Goal: Task Accomplishment & Management: Manage account settings

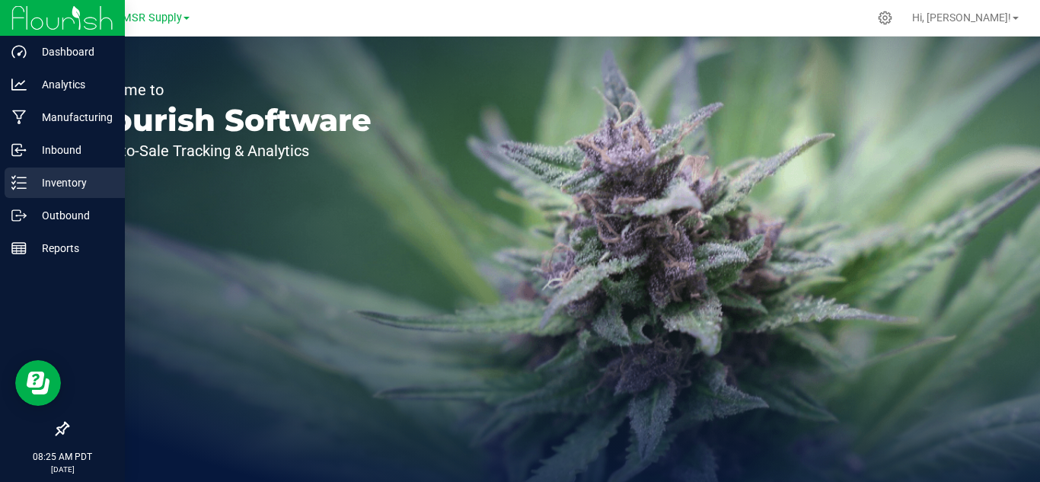
click at [59, 180] on p "Inventory" at bounding box center [72, 183] width 91 height 18
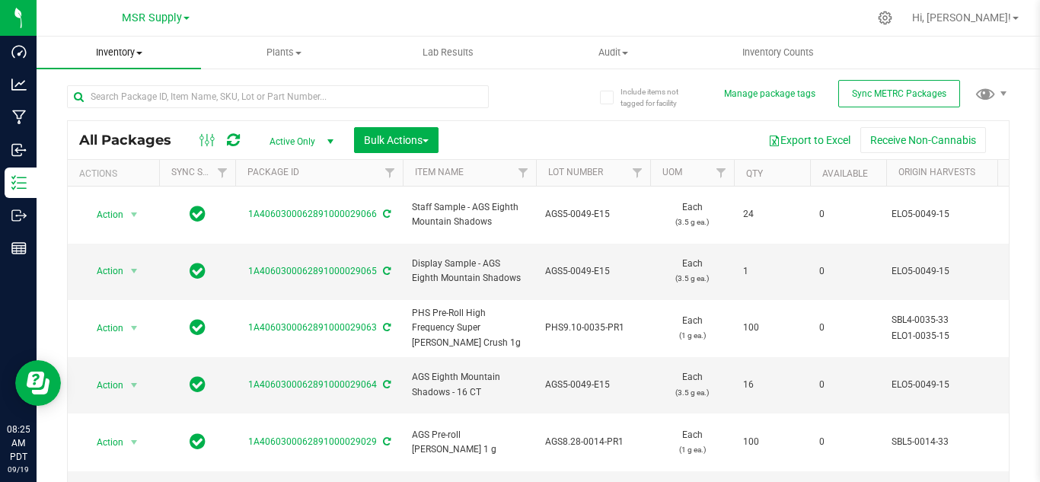
click at [125, 48] on span "Inventory" at bounding box center [119, 53] width 164 height 14
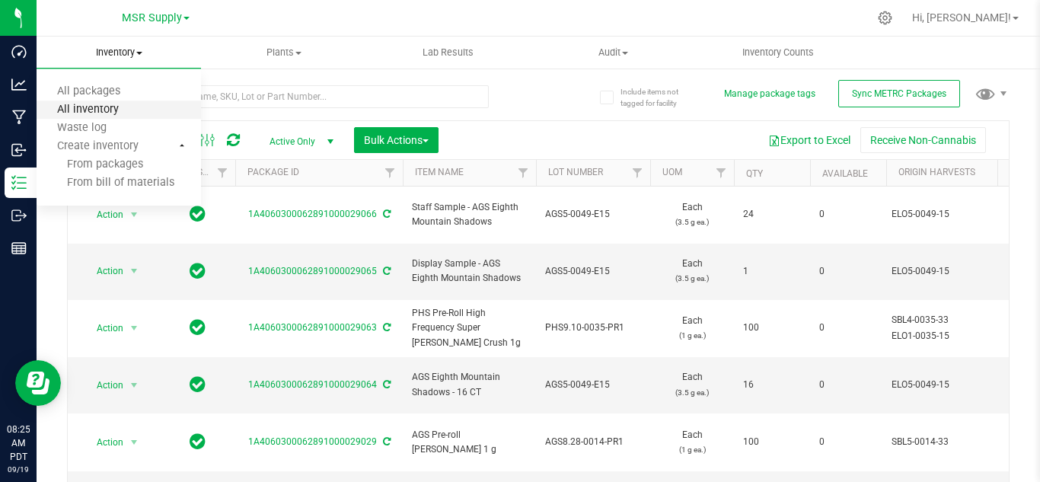
click at [124, 107] on span "All inventory" at bounding box center [88, 110] width 103 height 13
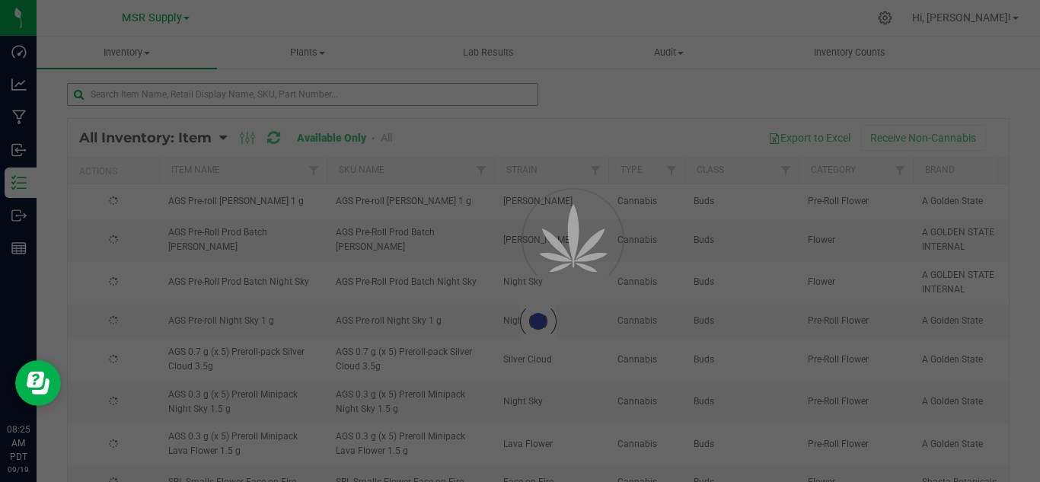
click at [180, 94] on div at bounding box center [520, 241] width 1040 height 482
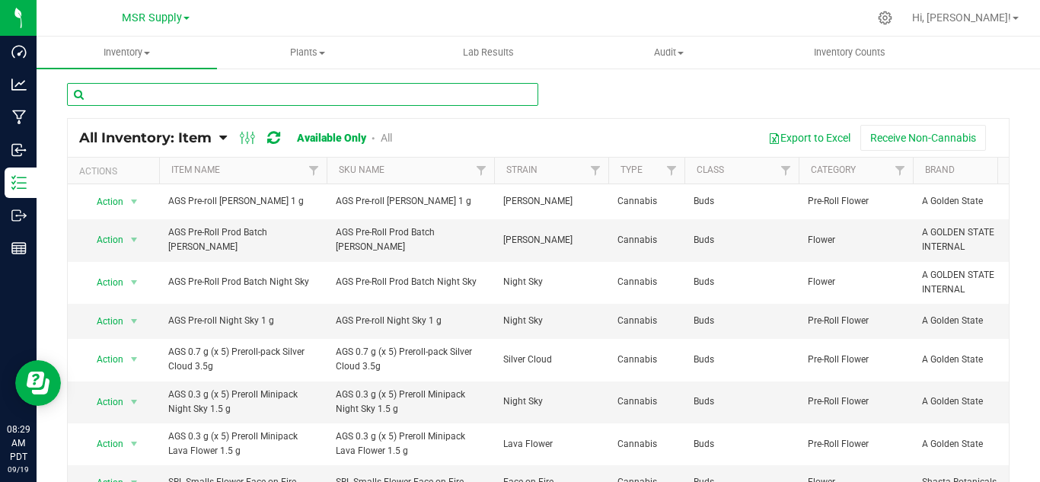
click at [171, 97] on input "text" at bounding box center [302, 94] width 471 height 23
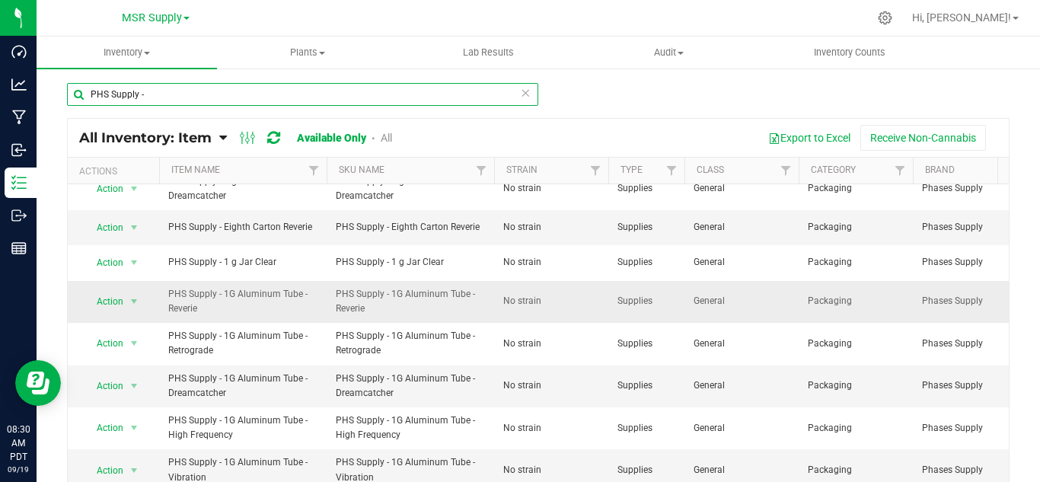
scroll to position [61, 0]
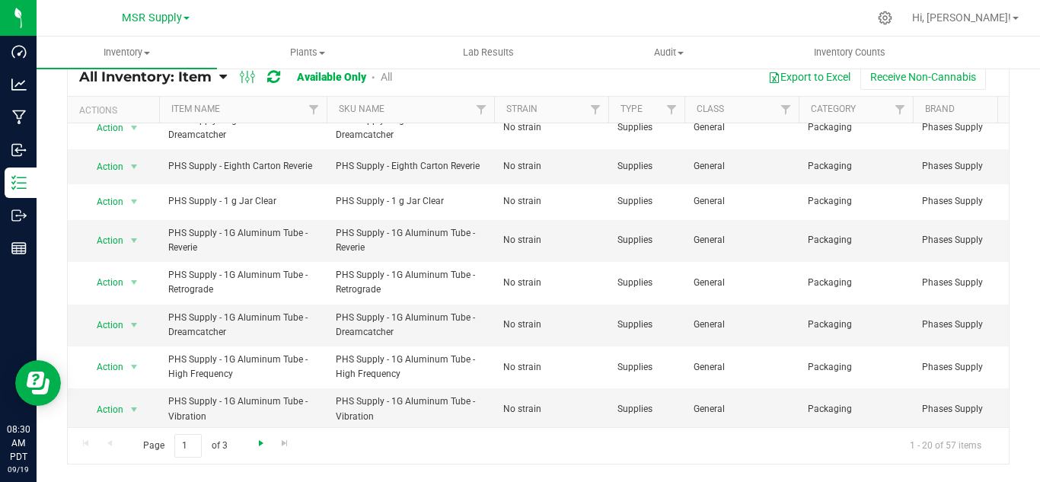
type input "PHS Supply -"
click at [260, 445] on span "Go to the next page" at bounding box center [261, 443] width 12 height 12
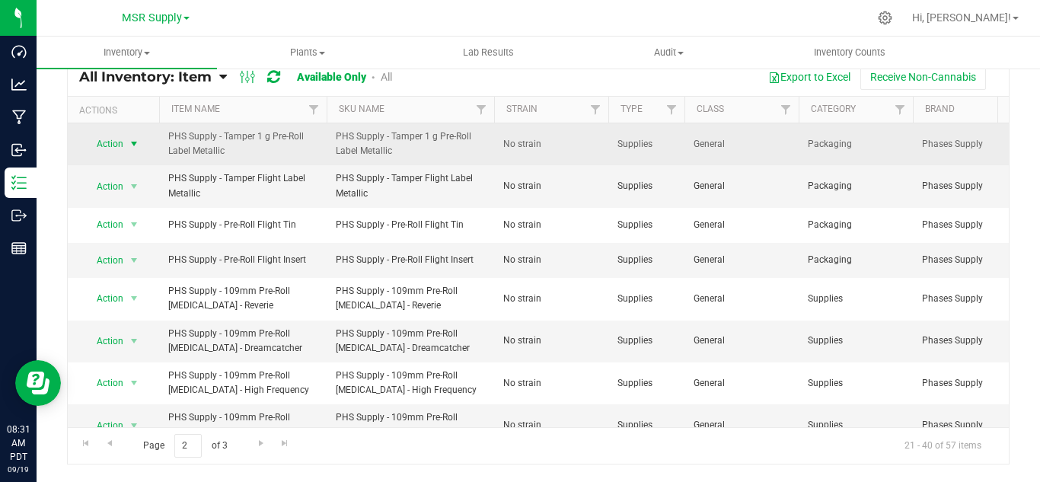
click at [136, 148] on span "select" at bounding box center [134, 144] width 12 height 12
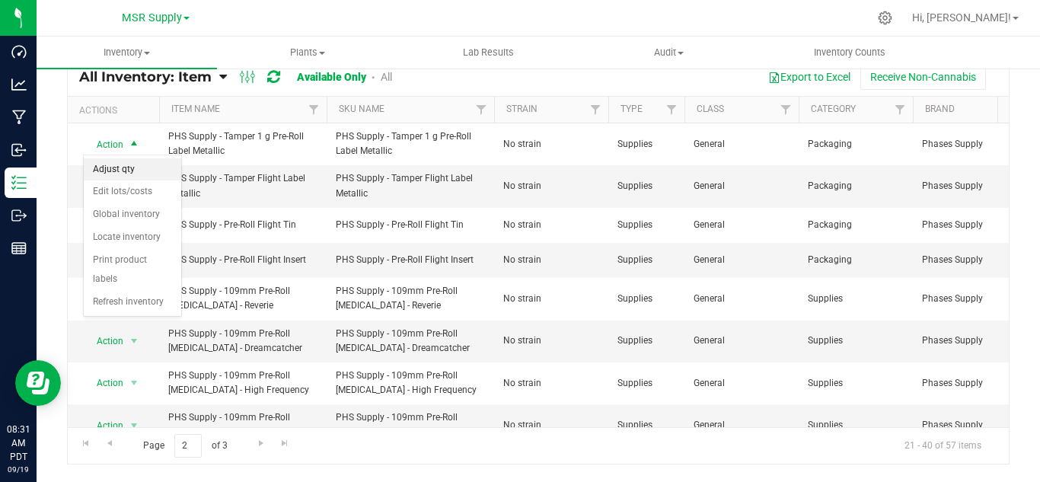
click at [142, 173] on li "Adjust qty" at bounding box center [132, 169] width 97 height 23
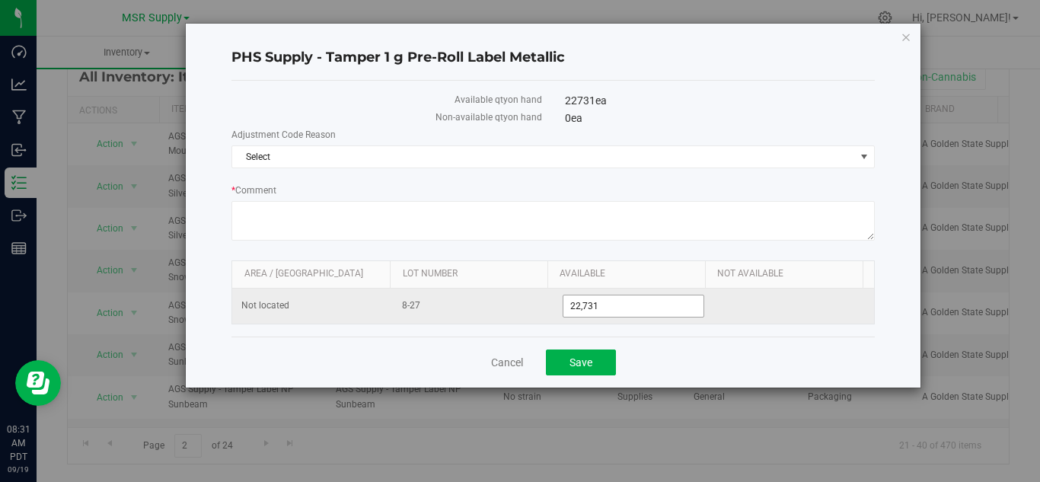
click at [651, 306] on input "22,731" at bounding box center [633, 305] width 141 height 21
click at [650, 302] on span "22,731 22731" at bounding box center [634, 306] width 142 height 23
type input "21394"
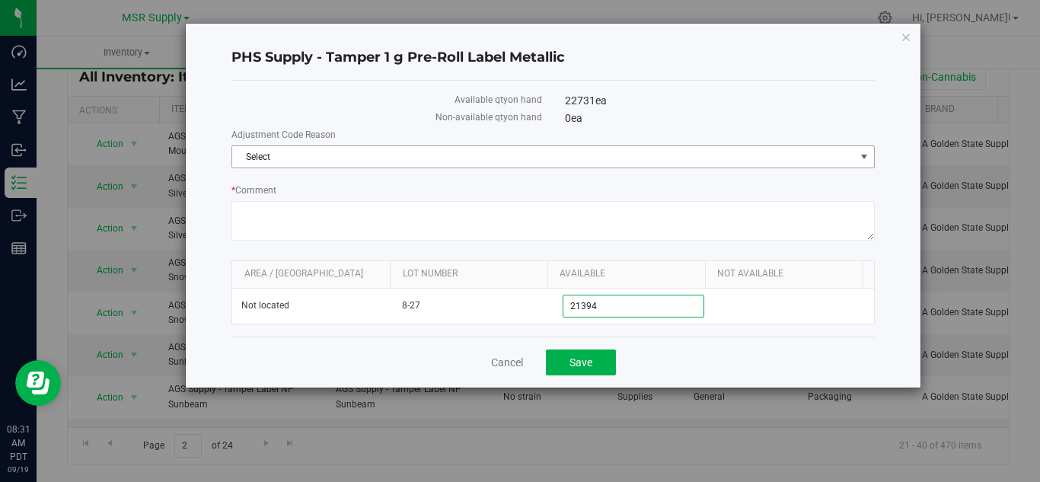
type input "21,394"
click at [547, 158] on span "Select" at bounding box center [543, 156] width 623 height 21
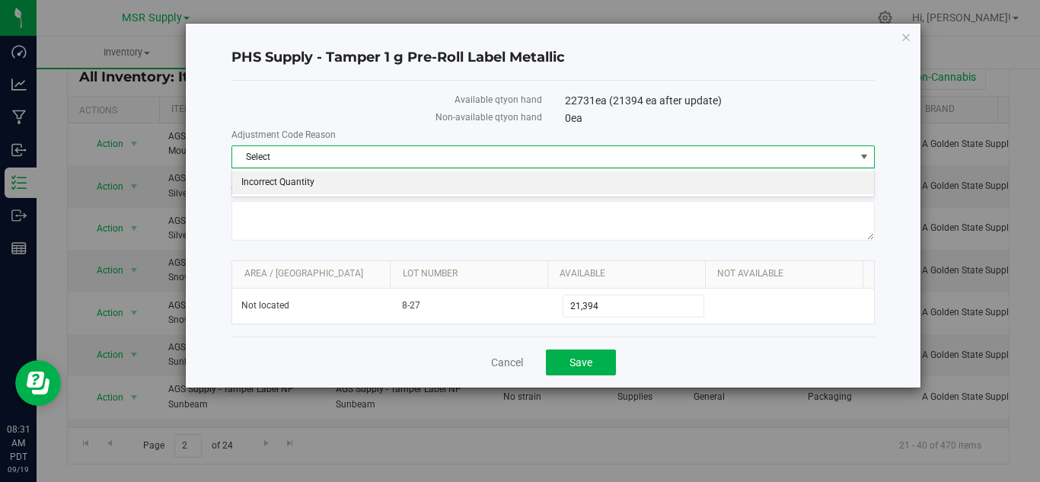
click at [322, 177] on li "Incorrect Quantity" at bounding box center [553, 182] width 642 height 23
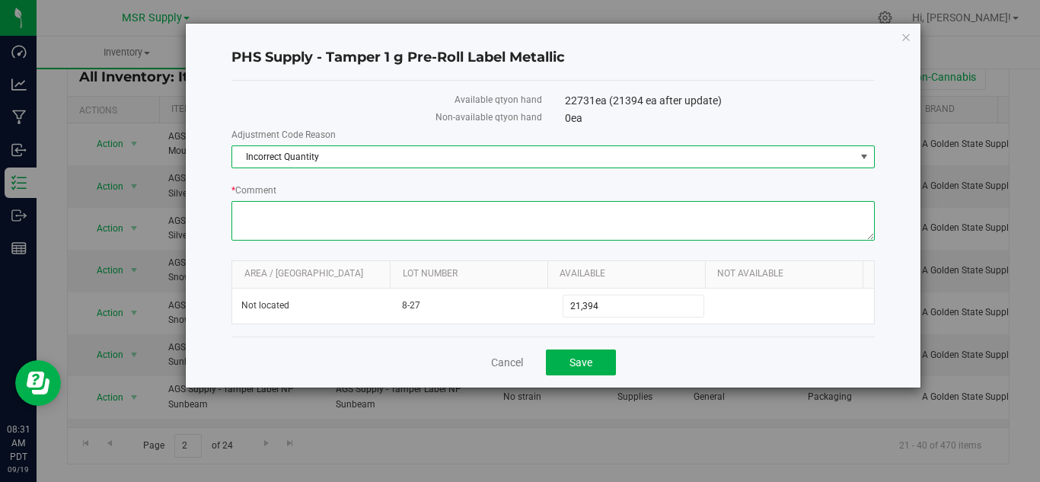
click at [338, 212] on textarea "* Comment" at bounding box center [552, 221] width 643 height 40
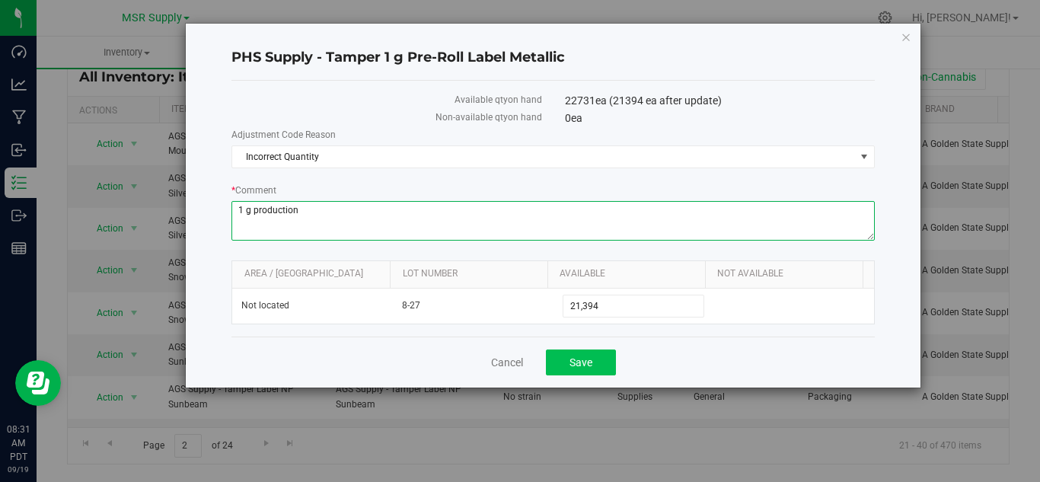
type textarea "1 g production"
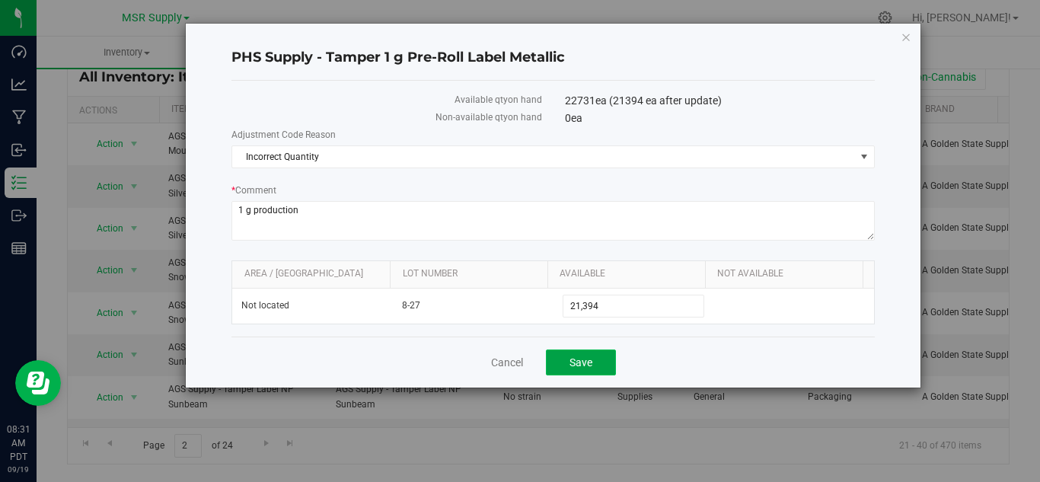
click at [581, 363] on span "Save" at bounding box center [581, 362] width 23 height 12
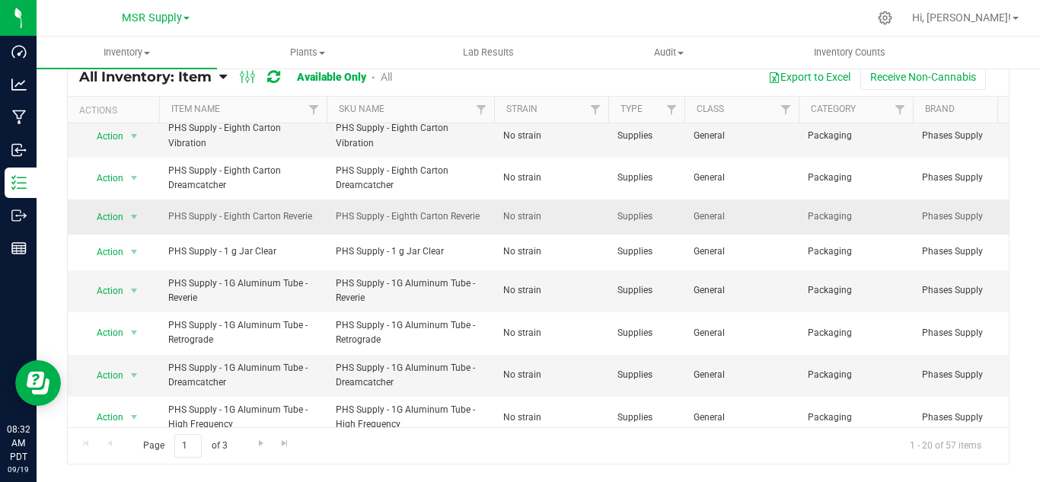
scroll to position [411, 0]
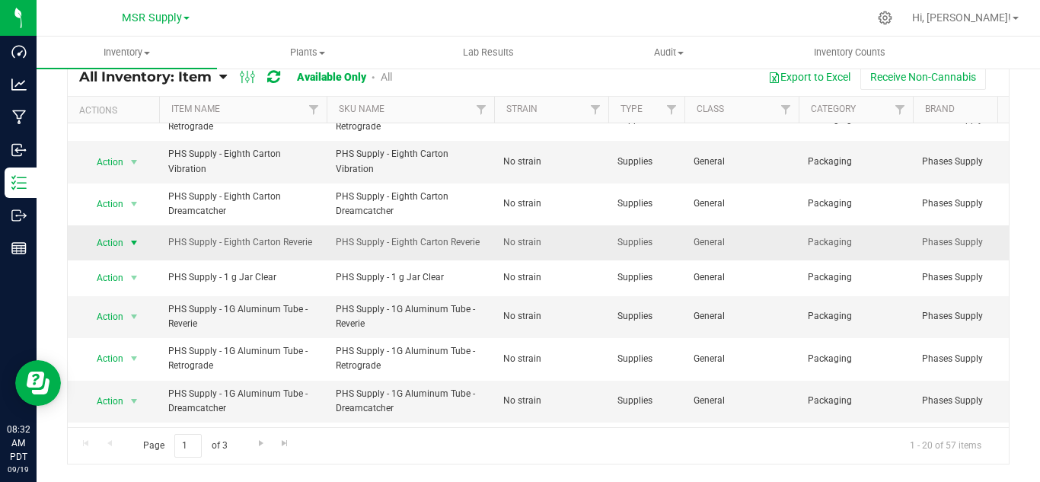
click at [131, 237] on span "select" at bounding box center [134, 243] width 12 height 12
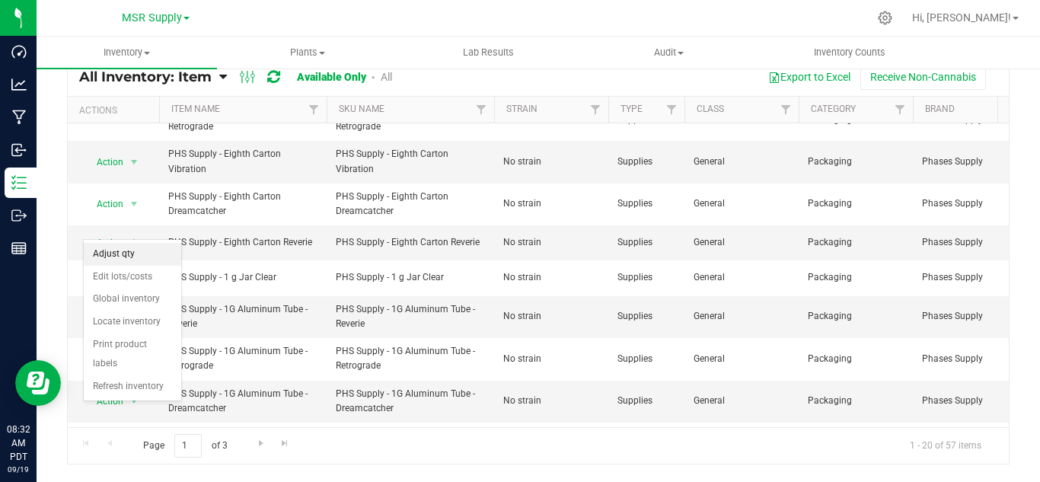
click at [134, 253] on li "Adjust qty" at bounding box center [132, 254] width 97 height 23
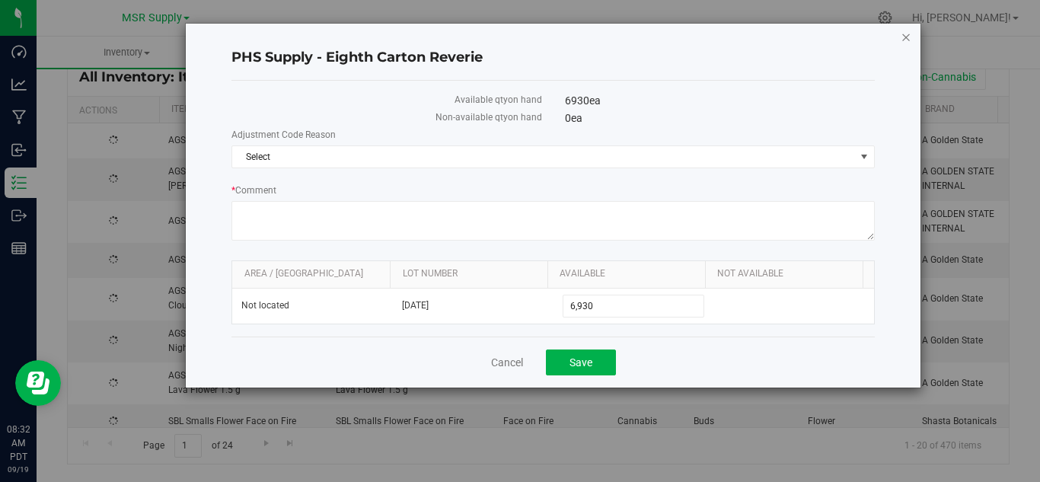
click at [899, 37] on div "PHS Supply - Eighth Carton Reverie Available qty on hand 6930 ea Non-available …" at bounding box center [553, 206] width 735 height 364
click at [906, 37] on icon "button" at bounding box center [906, 36] width 11 height 18
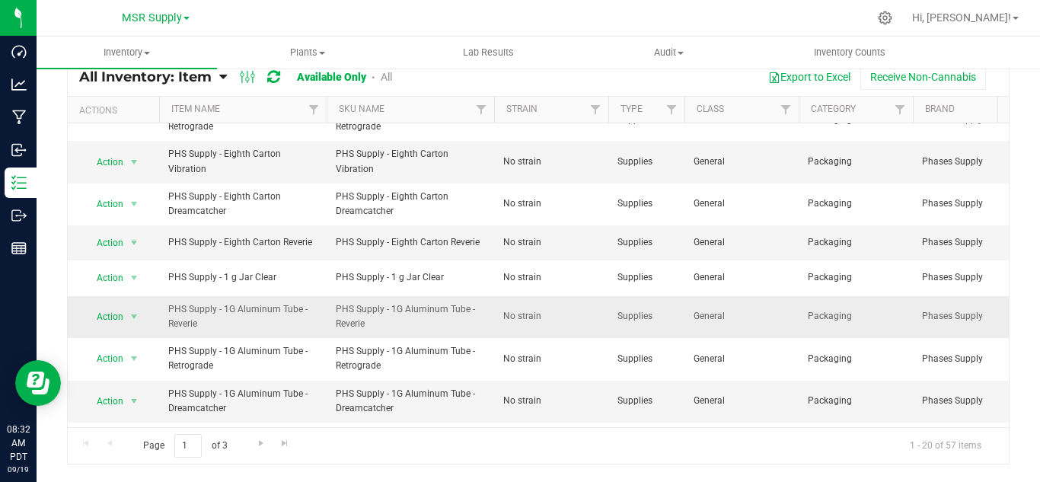
scroll to position [487, 0]
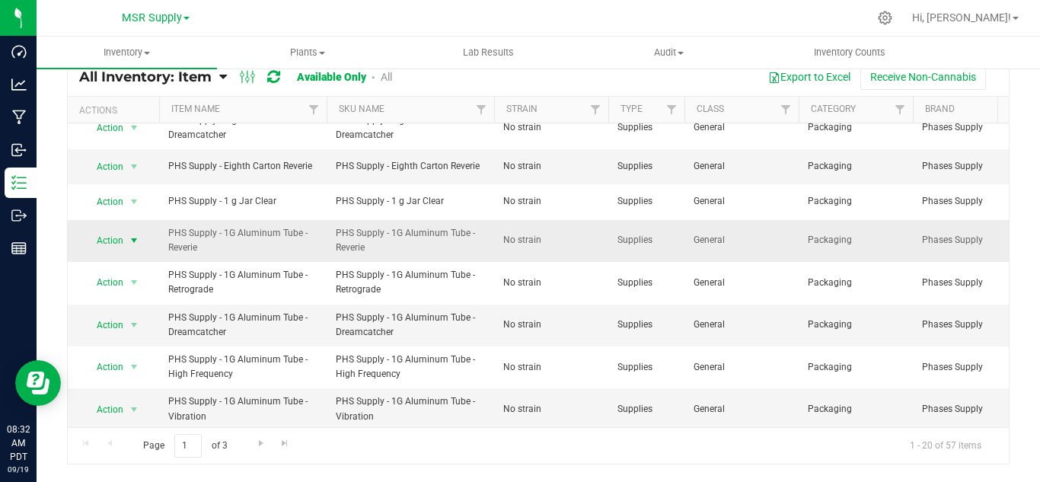
click at [130, 235] on span "select" at bounding box center [134, 241] width 12 height 12
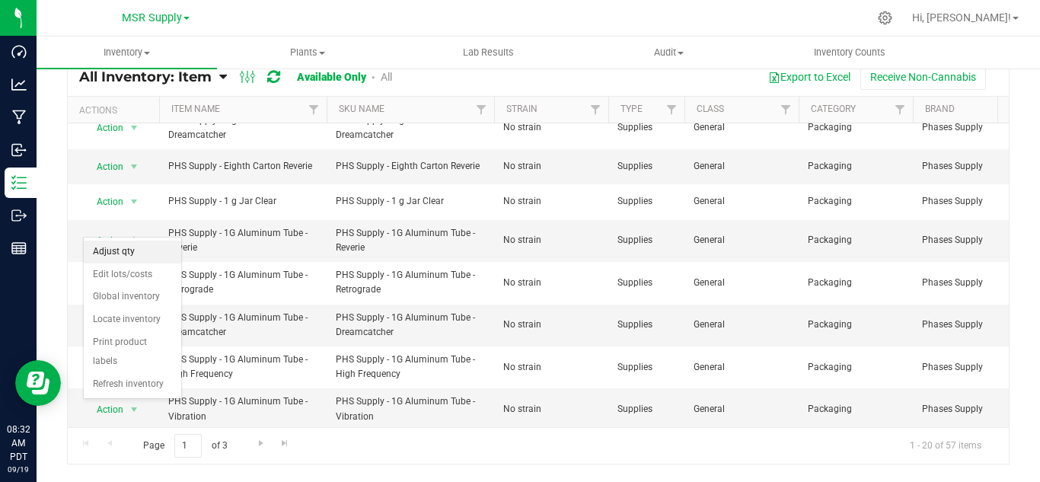
click at [120, 255] on li "Adjust qty" at bounding box center [132, 252] width 97 height 23
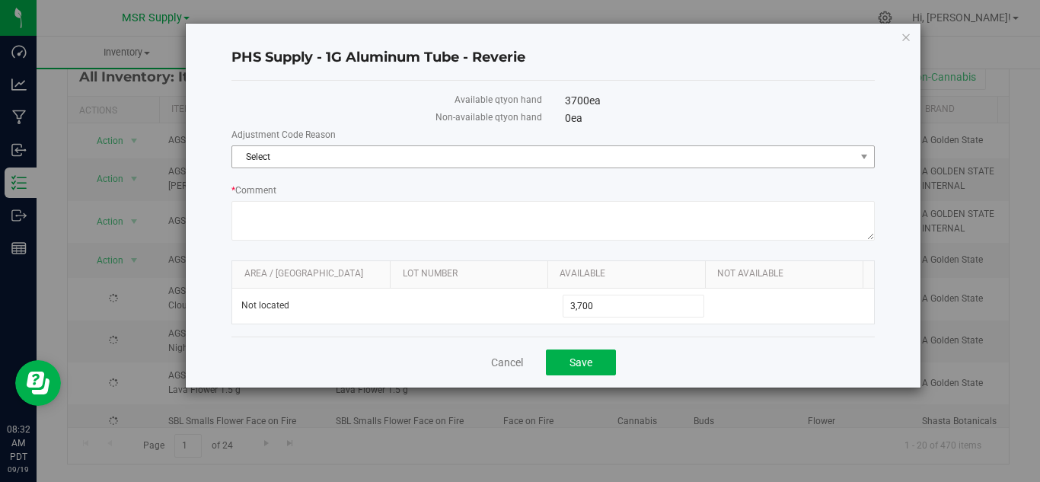
click at [363, 156] on span "Select" at bounding box center [543, 156] width 623 height 21
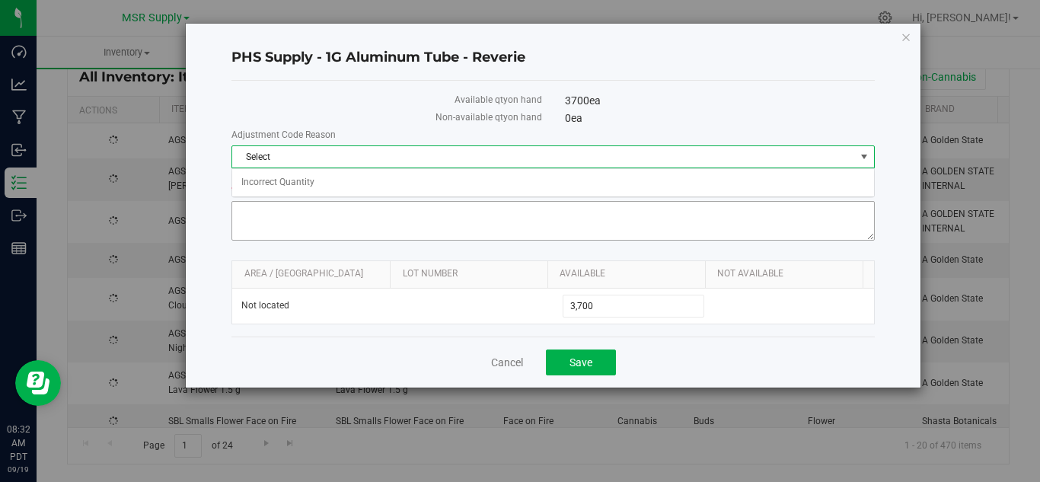
click at [336, 183] on li "Incorrect Quantity" at bounding box center [553, 182] width 642 height 23
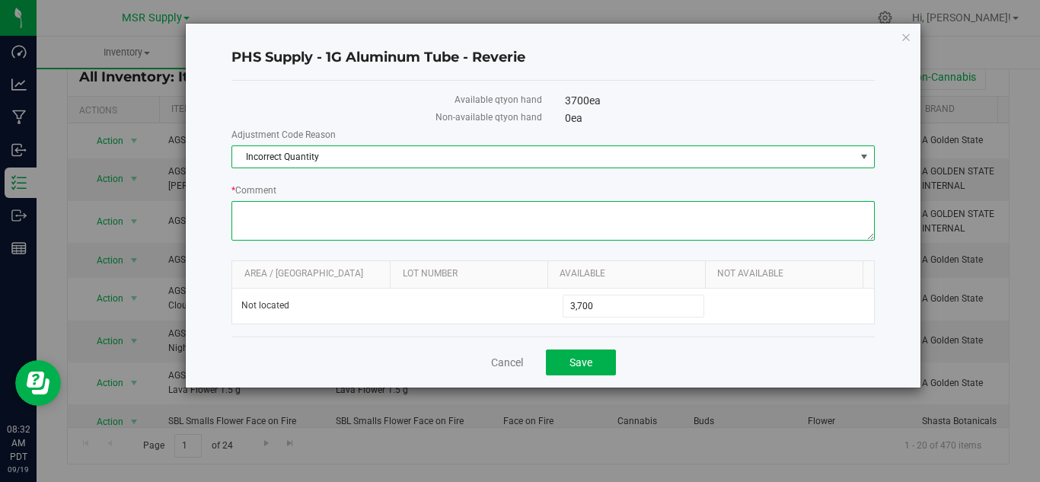
click at [345, 215] on textarea "* Comment" at bounding box center [552, 221] width 643 height 40
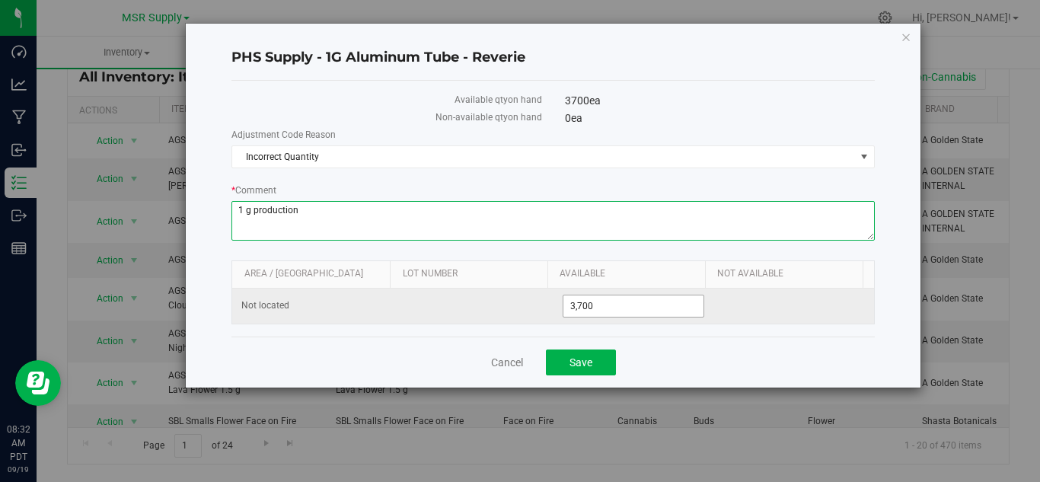
type textarea "1 g production"
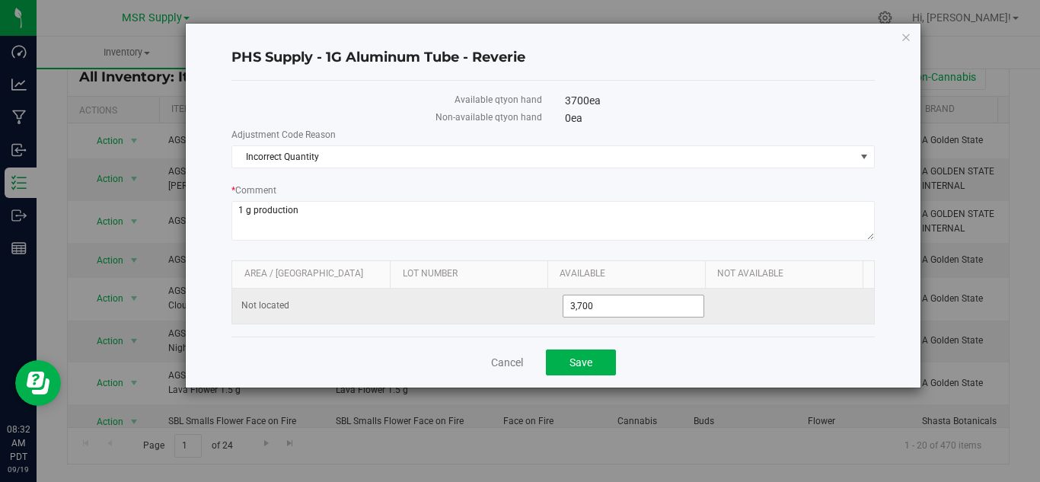
click at [631, 293] on td "3,700 3700" at bounding box center [634, 306] width 161 height 35
click at [632, 301] on input "3,700" at bounding box center [633, 305] width 141 height 21
type input "3010"
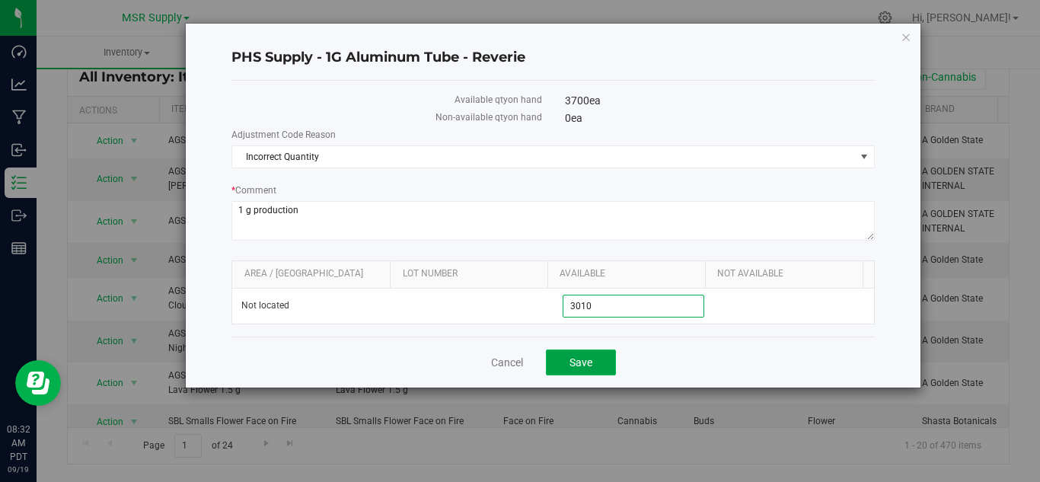
type input "3,010"
click at [595, 352] on button "Save" at bounding box center [581, 362] width 70 height 26
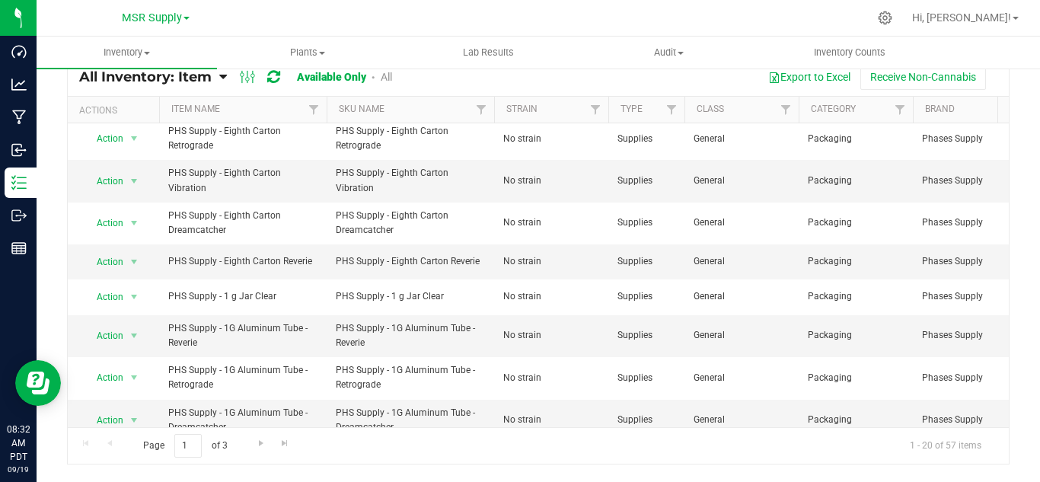
scroll to position [487, 0]
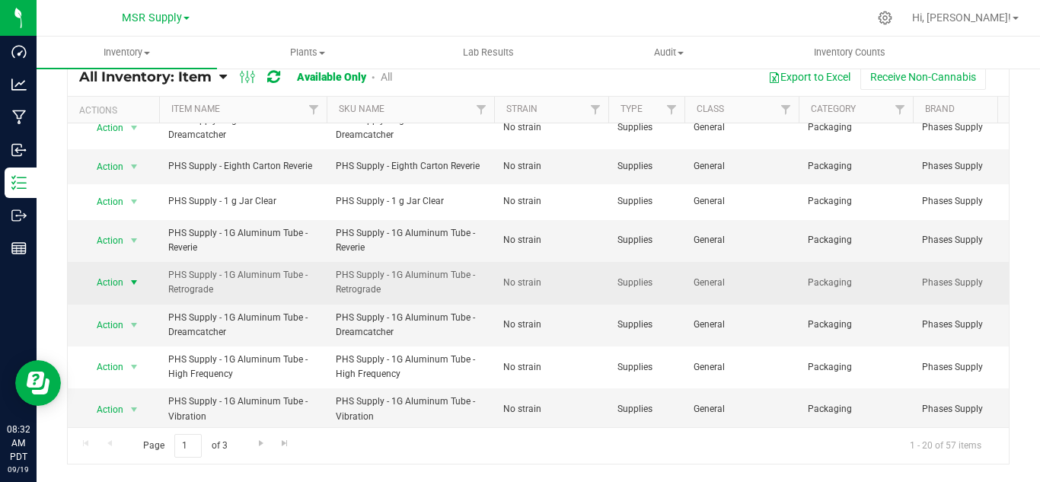
click at [129, 276] on span "select" at bounding box center [134, 282] width 12 height 12
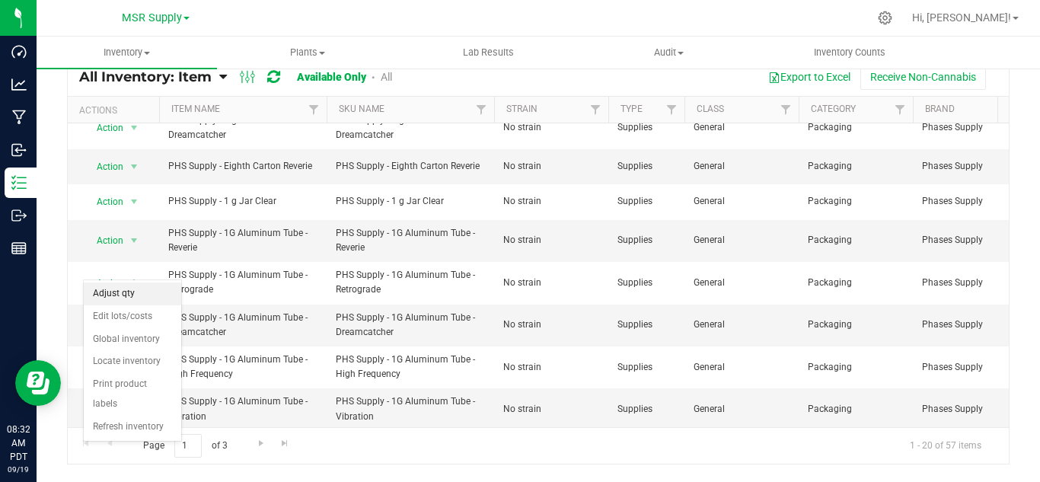
click at [132, 292] on li "Adjust qty" at bounding box center [132, 293] width 97 height 23
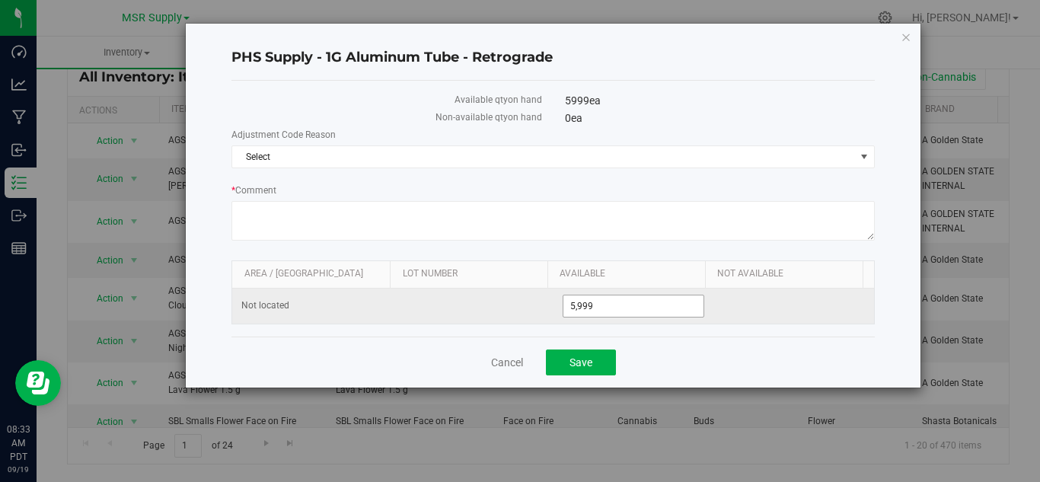
click at [666, 306] on span "5,999 5999" at bounding box center [634, 306] width 142 height 23
type input "5352"
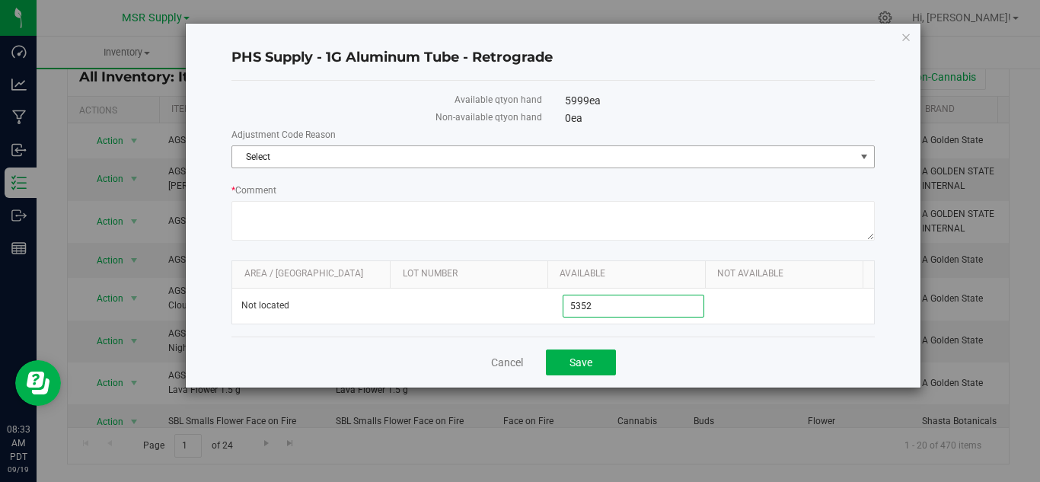
type input "5,352"
click at [450, 161] on span "Select" at bounding box center [543, 156] width 623 height 21
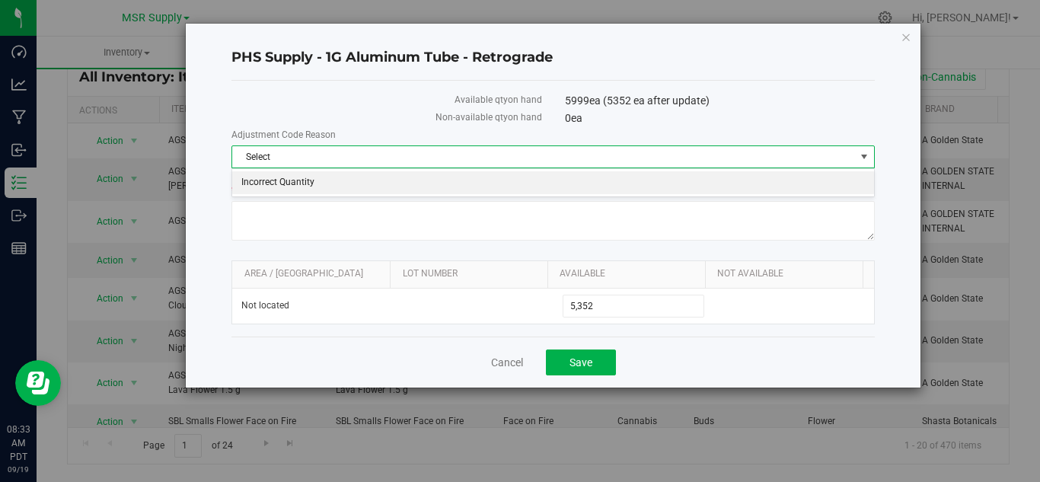
click at [375, 183] on li "Incorrect Quantity" at bounding box center [553, 182] width 642 height 23
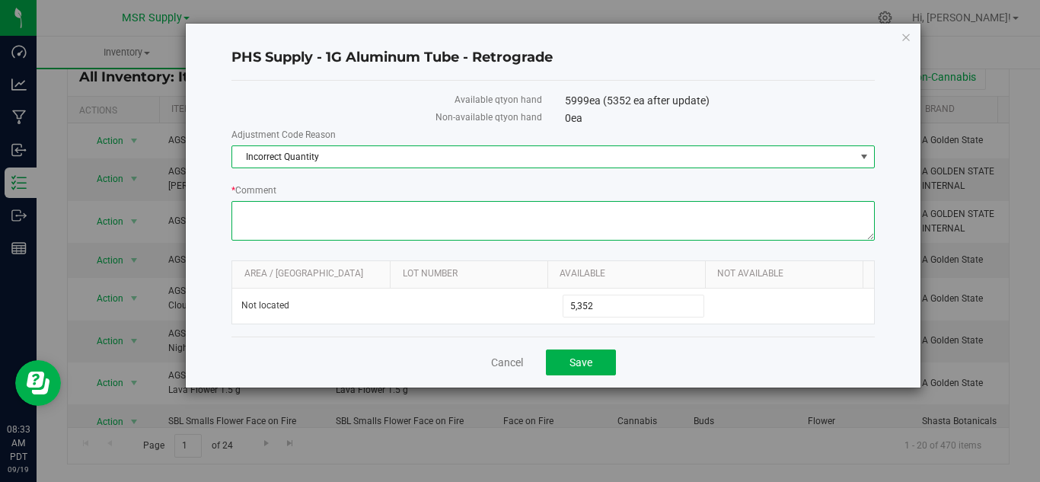
click at [372, 215] on textarea "* Comment" at bounding box center [552, 221] width 643 height 40
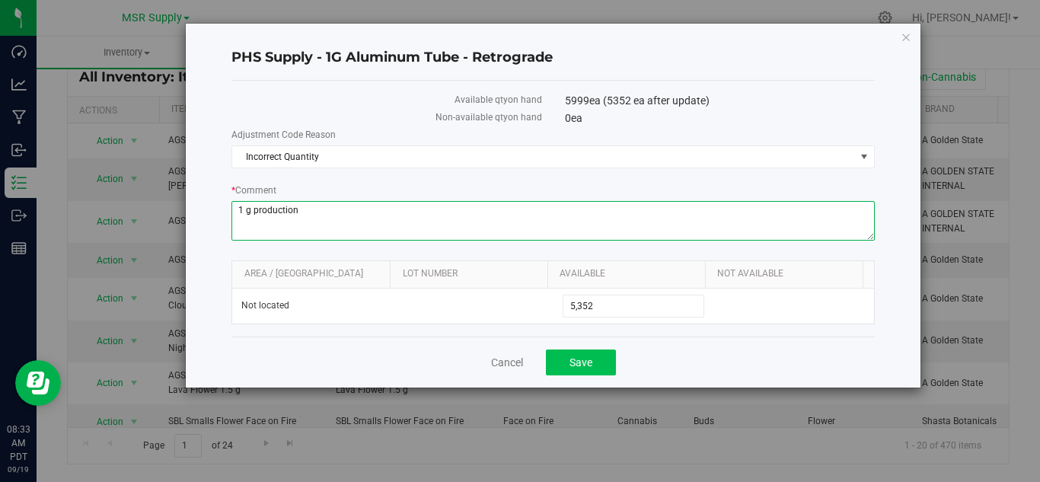
type textarea "1 g production"
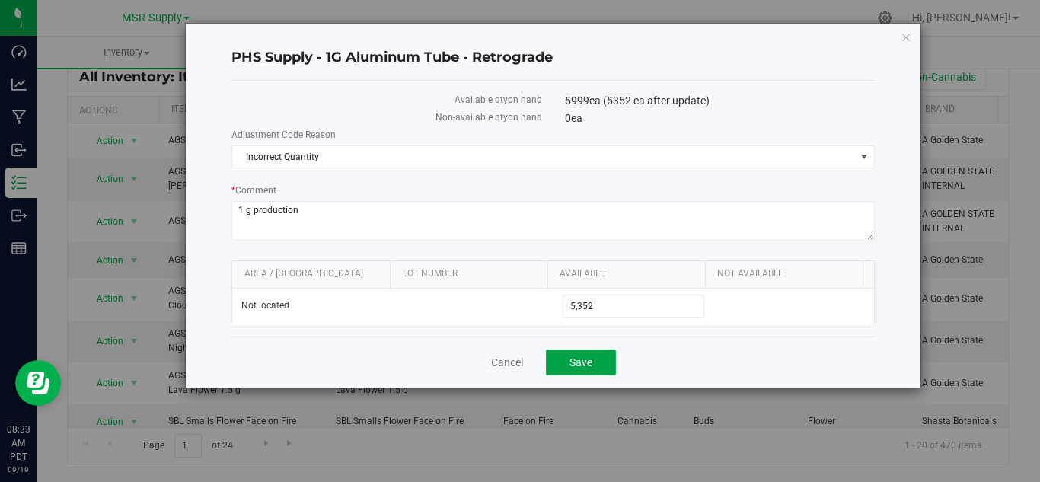
click at [558, 363] on button "Save" at bounding box center [581, 362] width 70 height 26
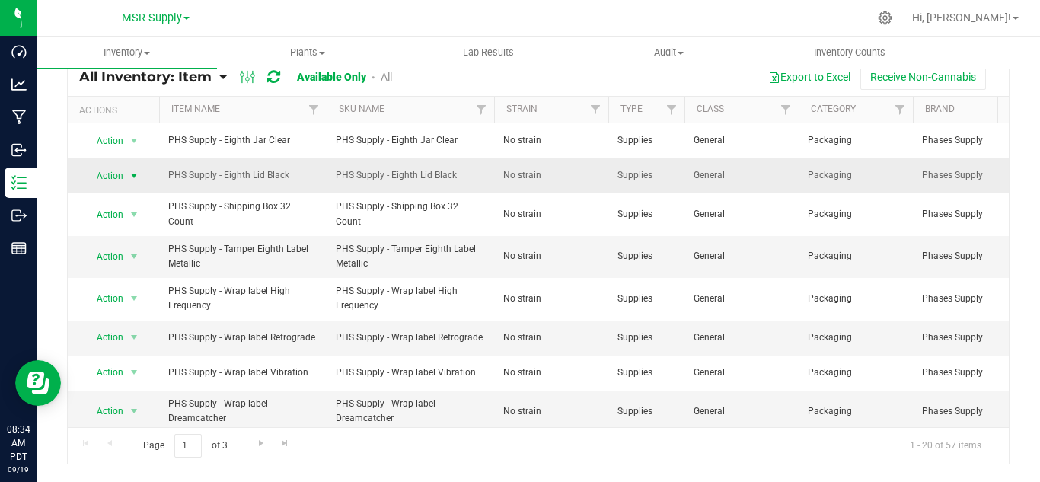
click at [138, 176] on span "select" at bounding box center [134, 176] width 12 height 12
click at [124, 205] on li "Adjust qty" at bounding box center [132, 201] width 97 height 23
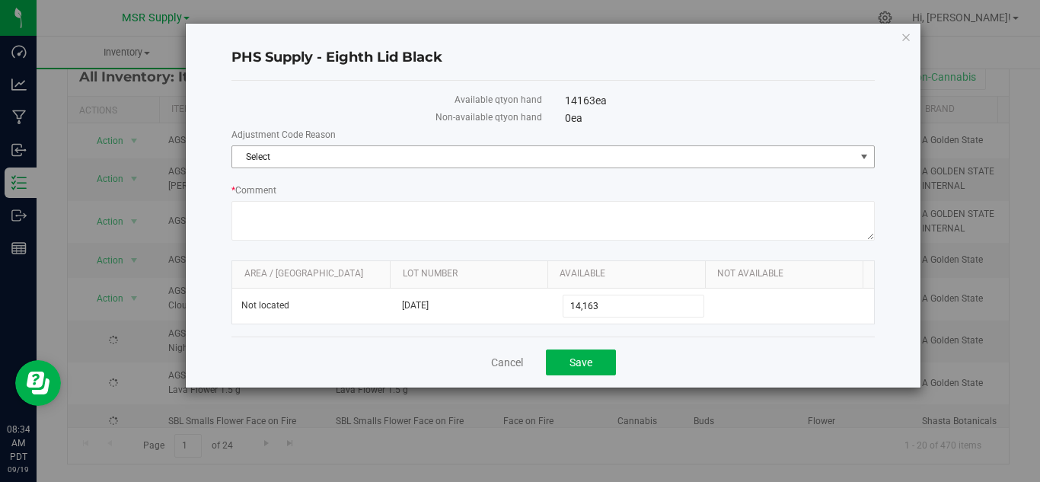
click at [324, 160] on span "Select" at bounding box center [543, 156] width 623 height 21
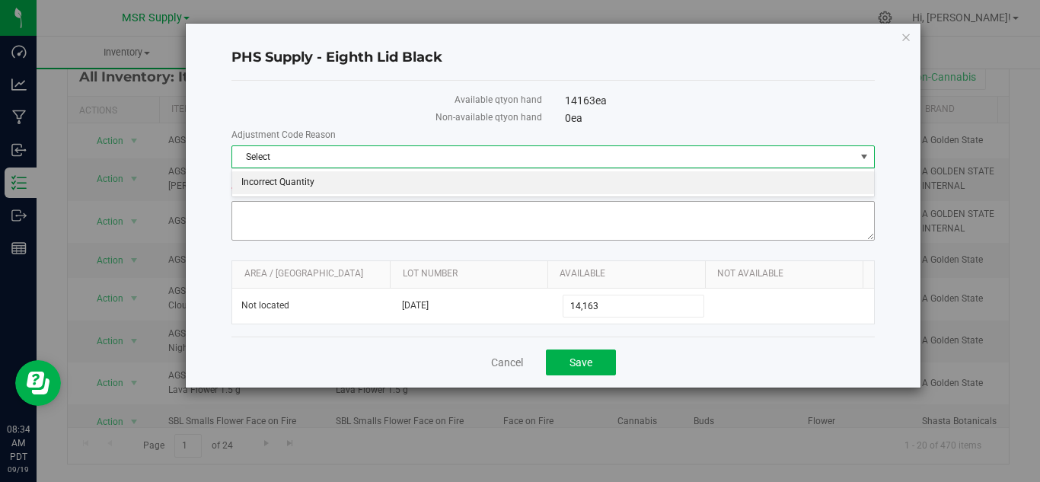
click at [321, 186] on li "Incorrect Quantity" at bounding box center [553, 182] width 642 height 23
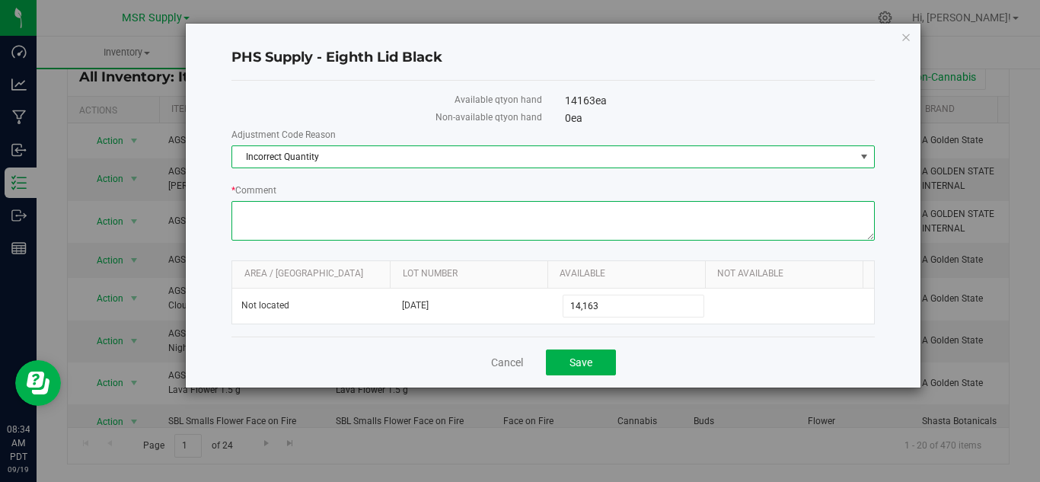
click at [322, 214] on textarea "* Comment" at bounding box center [552, 221] width 643 height 40
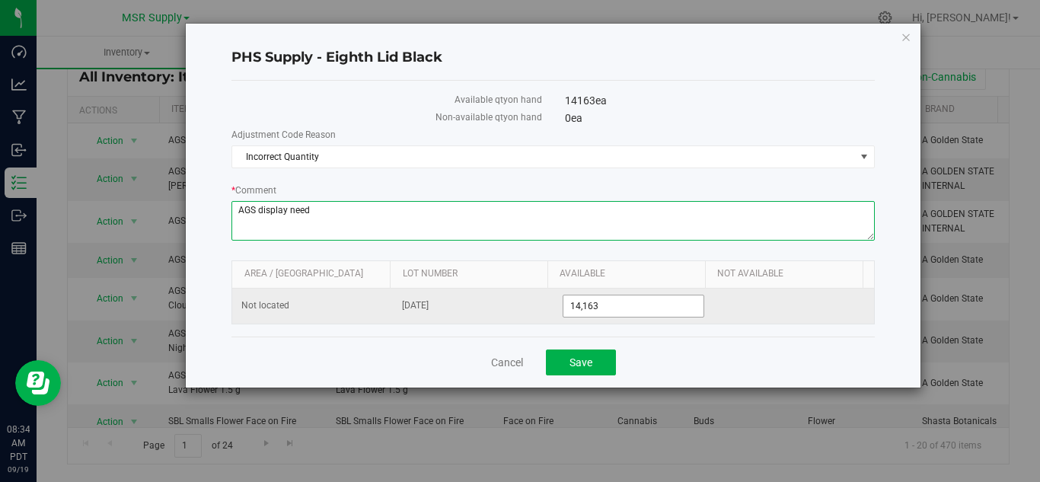
type textarea "AGS display need"
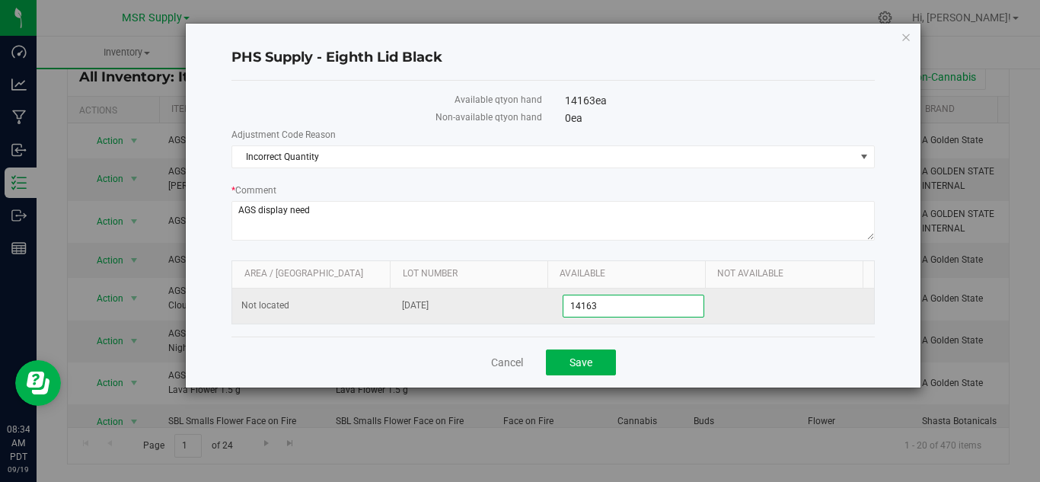
click at [630, 310] on span "14,163 14163" at bounding box center [634, 306] width 142 height 23
type input "14107"
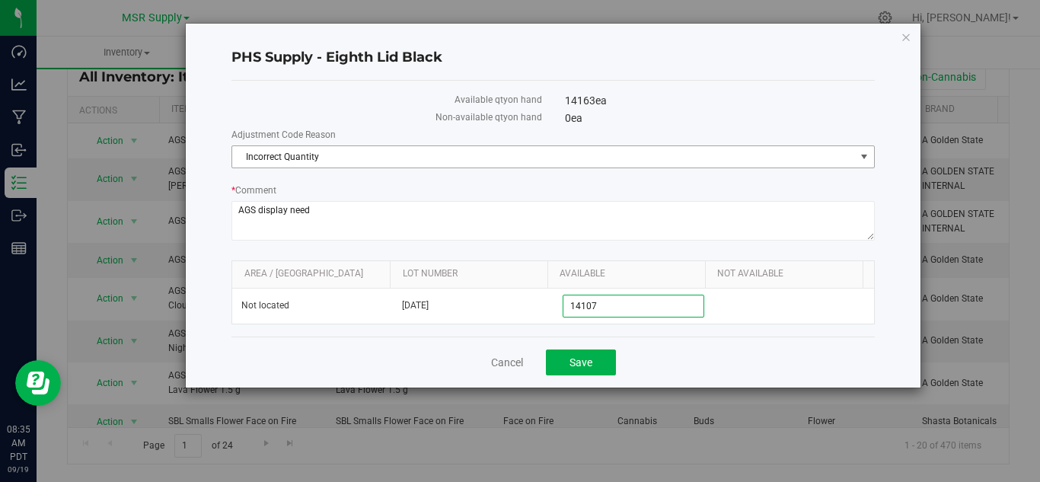
type input "14,107"
click at [451, 151] on span "Incorrect Quantity" at bounding box center [543, 156] width 623 height 21
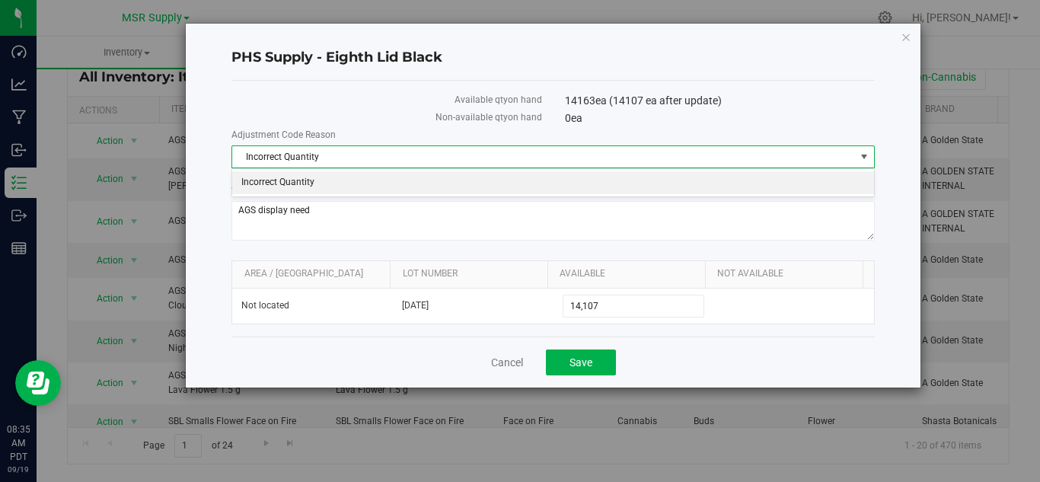
click at [413, 187] on li "Incorrect Quantity" at bounding box center [553, 182] width 642 height 23
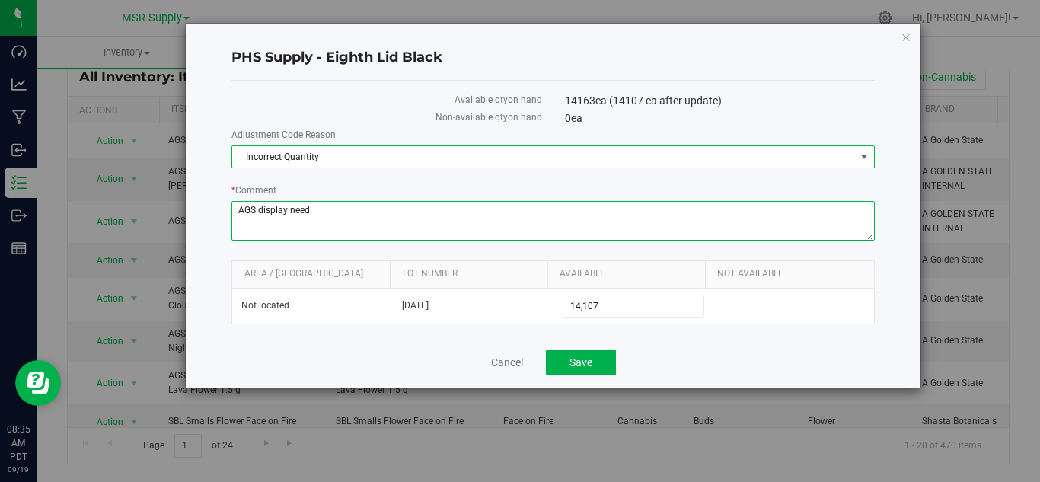
click at [395, 219] on textarea "* Comment" at bounding box center [552, 221] width 643 height 40
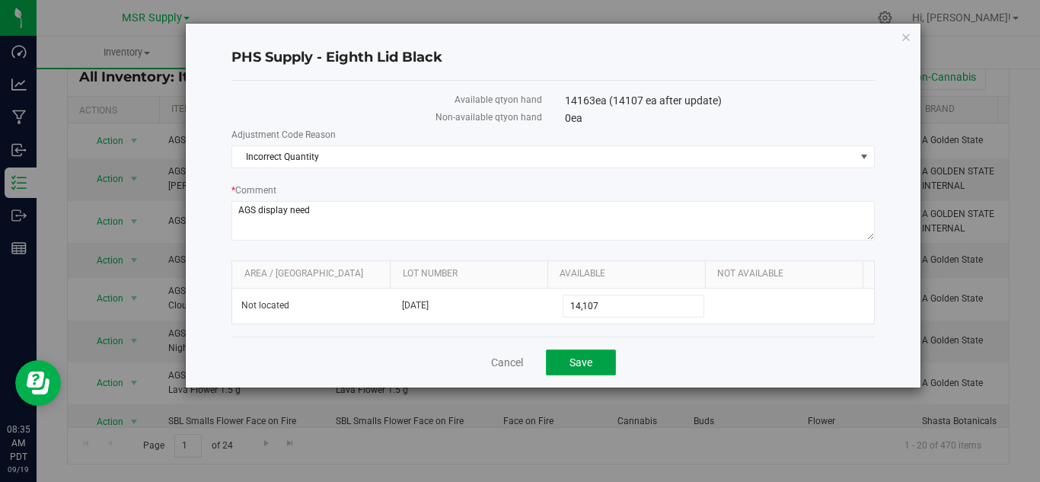
click at [600, 355] on button "Save" at bounding box center [581, 362] width 70 height 26
